Goal: Information Seeking & Learning: Learn about a topic

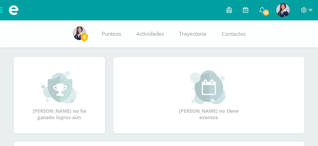
scroll to position [68, 0]
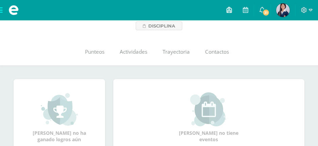
click at [229, 11] on icon at bounding box center [228, 10] width 5 height 6
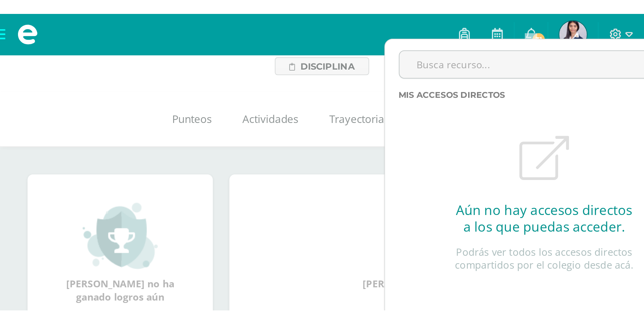
scroll to position [11, 0]
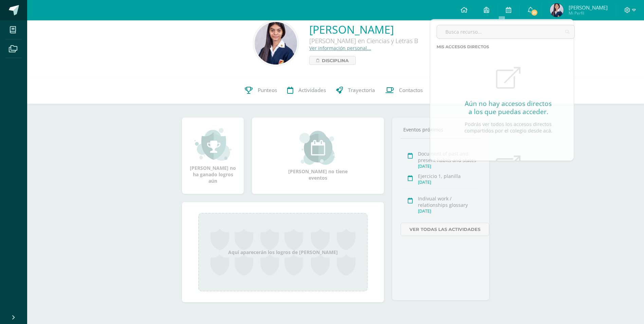
click at [9, 10] on span at bounding box center [14, 10] width 10 height 10
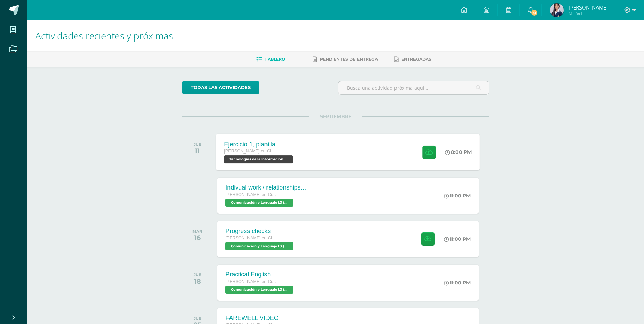
click at [320, 149] on div "Ejercicio 1, planilla [PERSON_NAME] en Ciencias y Letras Tecnologías de la Info…" at bounding box center [348, 152] width 264 height 36
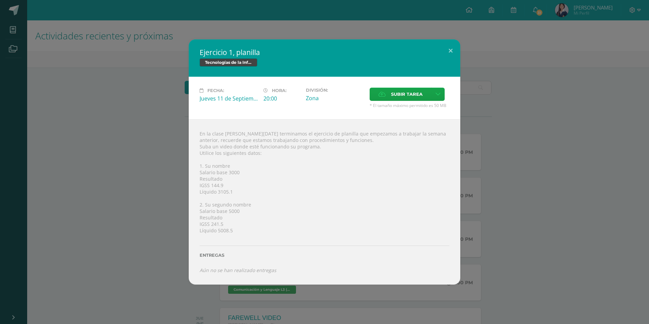
drag, startPoint x: 229, startPoint y: 173, endPoint x: 239, endPoint y: 173, distance: 10.5
click at [239, 173] on div "En la clase de hoy terminamos el ejercicio de planilla que empezamos a trabajar…" at bounding box center [325, 201] width 272 height 165
drag, startPoint x: 239, startPoint y: 173, endPoint x: 209, endPoint y: 185, distance: 32.6
click at [209, 185] on div "En la clase de hoy terminamos el ejercicio de planilla que empezamos a trabajar…" at bounding box center [325, 201] width 272 height 165
drag, startPoint x: 210, startPoint y: 185, endPoint x: 224, endPoint y: 188, distance: 14.3
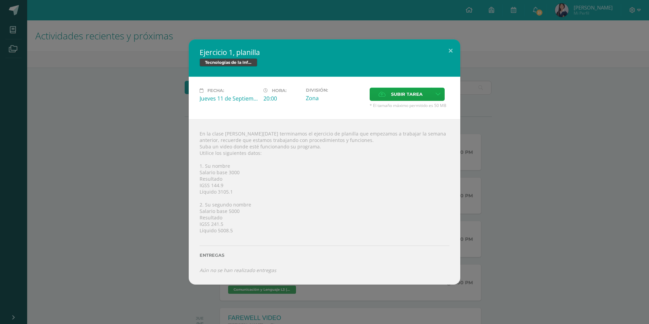
click at [224, 188] on div "En la clase de hoy terminamos el ejercicio de planilla que empezamos a trabajar…" at bounding box center [325, 201] width 272 height 165
drag, startPoint x: 224, startPoint y: 188, endPoint x: 218, endPoint y: 192, distance: 7.2
click at [218, 192] on div "En la clase de hoy terminamos el ejercicio de planilla que empezamos a trabajar…" at bounding box center [325, 201] width 272 height 165
drag, startPoint x: 218, startPoint y: 192, endPoint x: 234, endPoint y: 193, distance: 15.7
click at [234, 193] on div "En la clase de hoy terminamos el ejercicio de planilla que empezamos a trabajar…" at bounding box center [325, 201] width 272 height 165
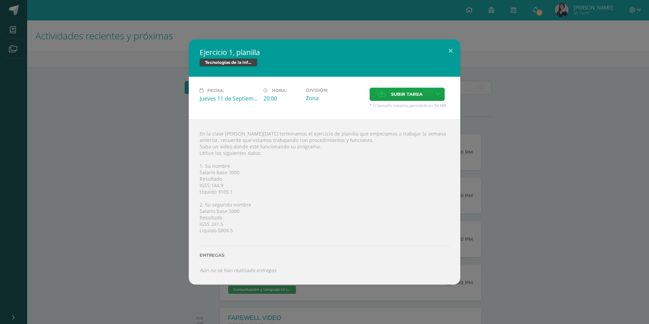
drag, startPoint x: 234, startPoint y: 193, endPoint x: 228, endPoint y: 210, distance: 17.9
click at [228, 210] on div "En la clase de hoy terminamos el ejercicio de planilla que empezamos a trabajar…" at bounding box center [325, 201] width 272 height 165
drag, startPoint x: 228, startPoint y: 210, endPoint x: 241, endPoint y: 212, distance: 13.7
click at [241, 212] on div "En la clase de hoy terminamos el ejercicio de planilla que empezamos a trabajar…" at bounding box center [325, 201] width 272 height 165
drag, startPoint x: 241, startPoint y: 212, endPoint x: 210, endPoint y: 223, distance: 33.8
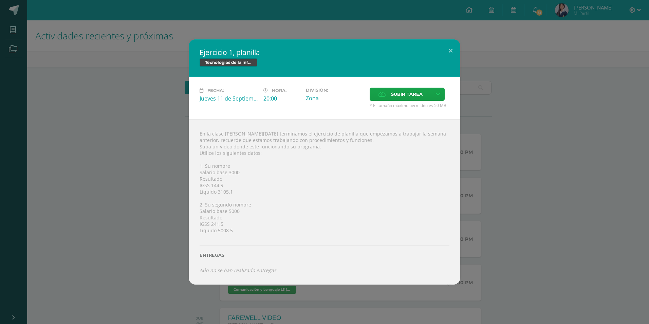
click at [210, 223] on div "En la clase de hoy terminamos el ejercicio de planilla que empezamos a trabajar…" at bounding box center [325, 201] width 272 height 165
drag, startPoint x: 211, startPoint y: 224, endPoint x: 226, endPoint y: 224, distance: 15.3
click at [226, 224] on div "En la clase de hoy terminamos el ejercicio de planilla que empezamos a trabajar…" at bounding box center [325, 201] width 272 height 165
drag, startPoint x: 226, startPoint y: 224, endPoint x: 217, endPoint y: 230, distance: 10.8
click at [217, 230] on div "En la clase de hoy terminamos el ejercicio de planilla que empezamos a trabajar…" at bounding box center [325, 201] width 272 height 165
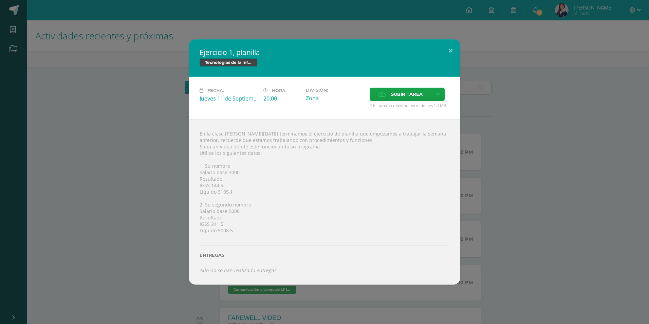
drag, startPoint x: 218, startPoint y: 230, endPoint x: 232, endPoint y: 231, distance: 14.3
click at [232, 231] on div "En la clase de hoy terminamos el ejercicio de planilla que empezamos a trabajar…" at bounding box center [325, 201] width 272 height 165
drag, startPoint x: 232, startPoint y: 231, endPoint x: 300, endPoint y: 242, distance: 68.6
click at [300, 242] on div "Entregas" at bounding box center [325, 253] width 250 height 28
